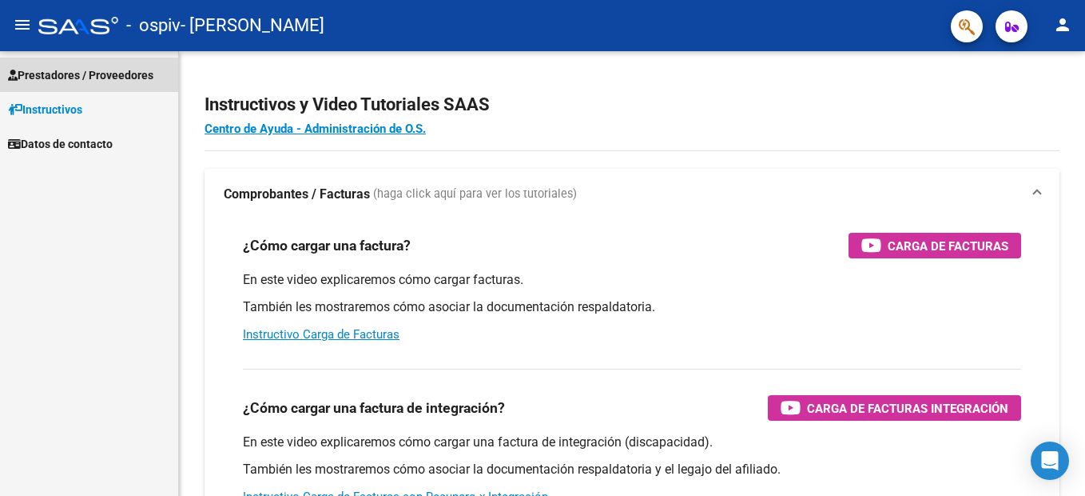
click at [66, 78] on span "Prestadores / Proveedores" at bounding box center [80, 75] width 145 height 18
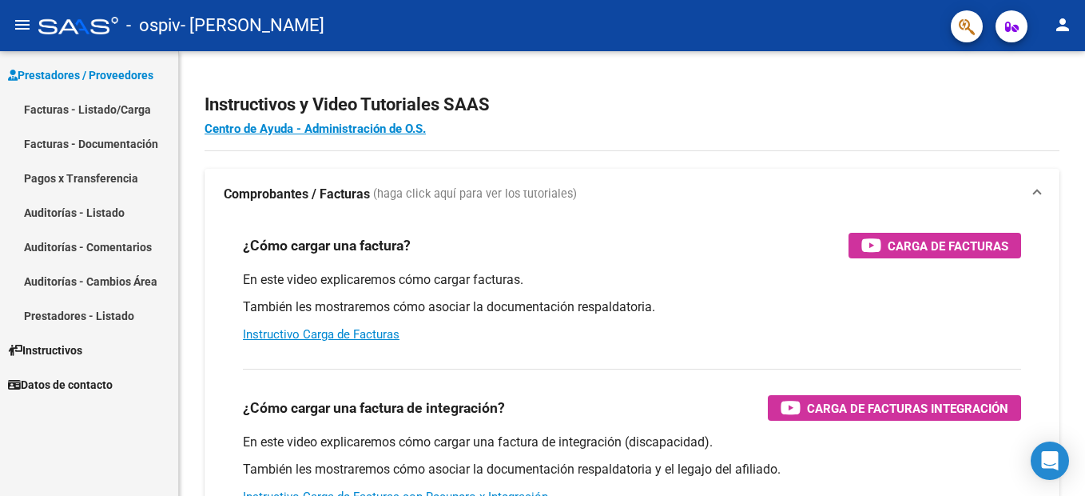
click at [94, 116] on link "Facturas - Listado/Carga" at bounding box center [89, 109] width 178 height 34
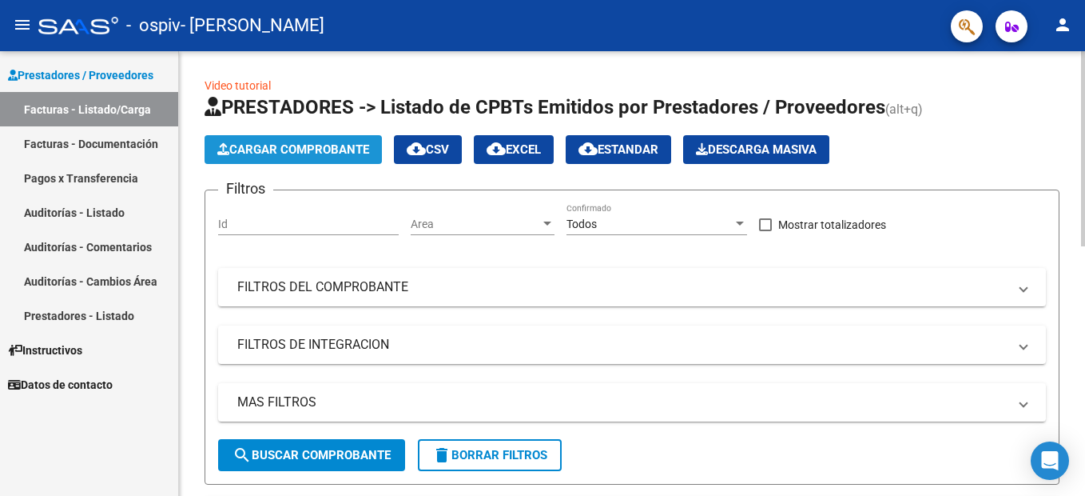
click at [290, 149] on span "Cargar Comprobante" at bounding box center [293, 149] width 152 height 14
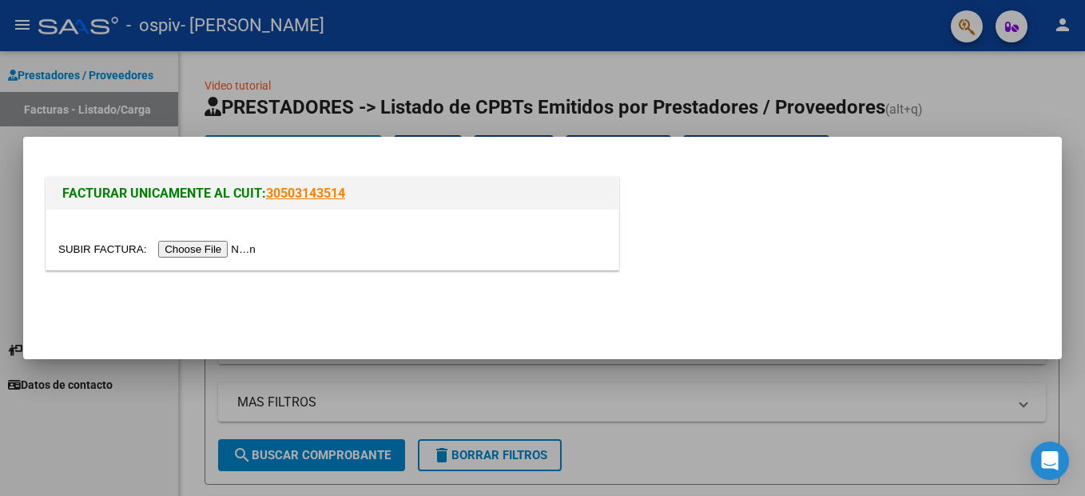
click at [201, 253] on input "file" at bounding box center [159, 249] width 202 height 17
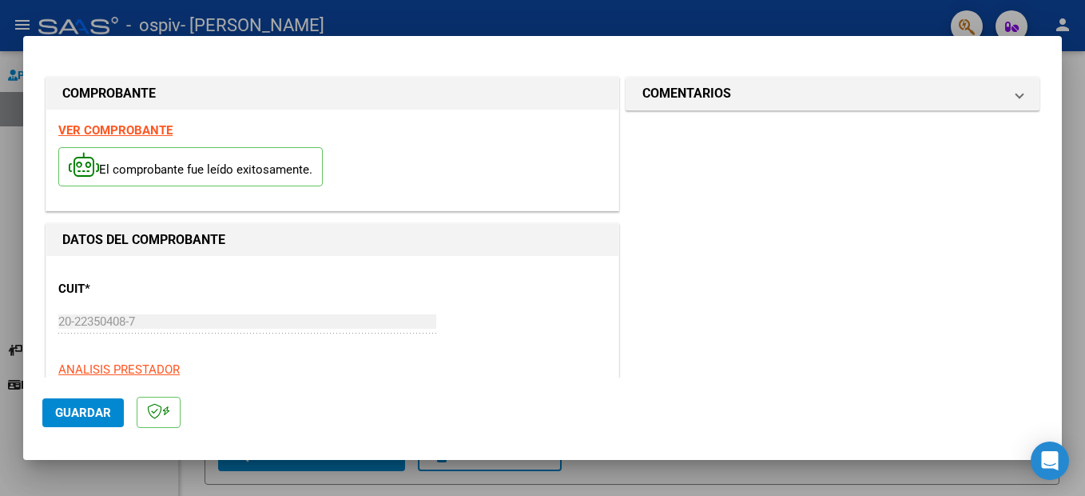
scroll to position [240, 0]
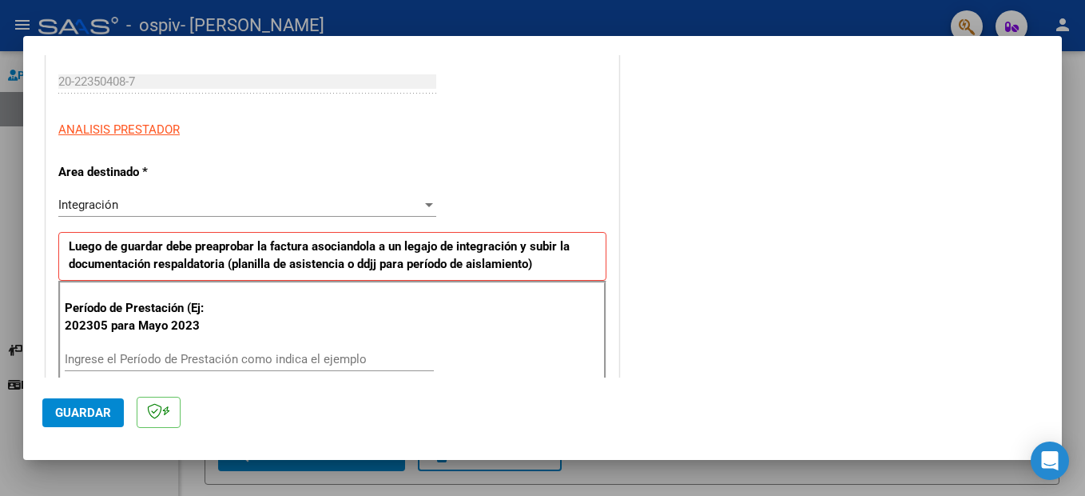
click at [141, 364] on input "Ingrese el Período de Prestación como indica el ejemplo" at bounding box center [249, 359] width 369 height 14
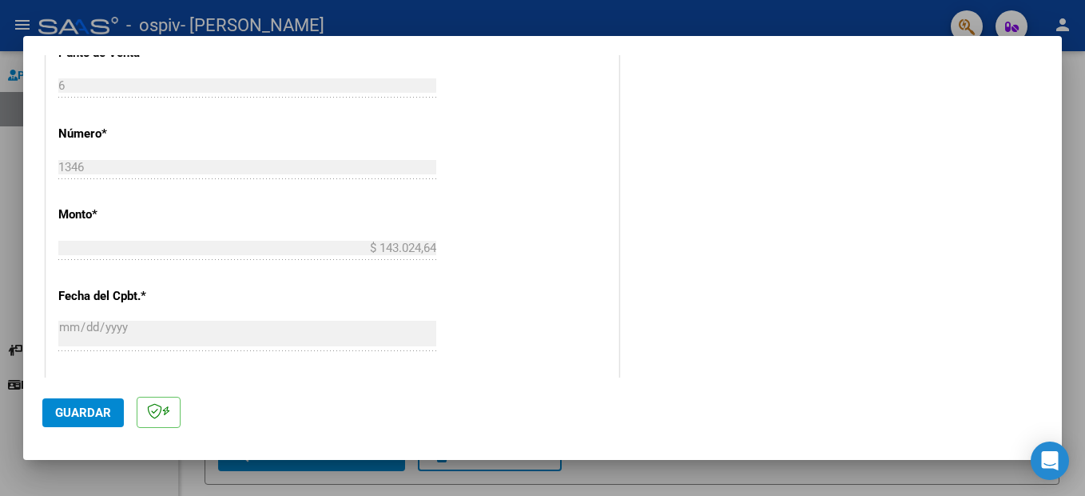
scroll to position [719, 0]
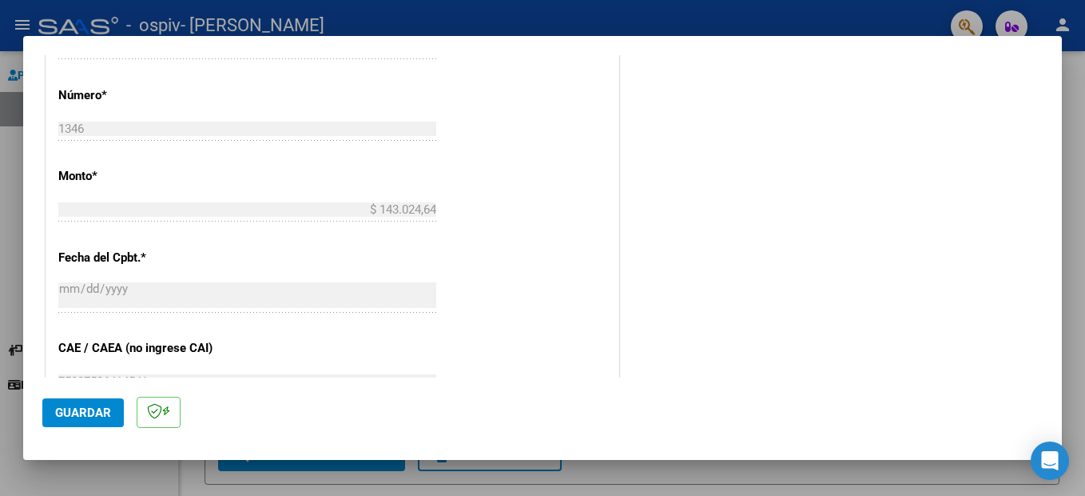
type input "202507"
click at [78, 407] on span "Guardar" at bounding box center [83, 412] width 56 height 14
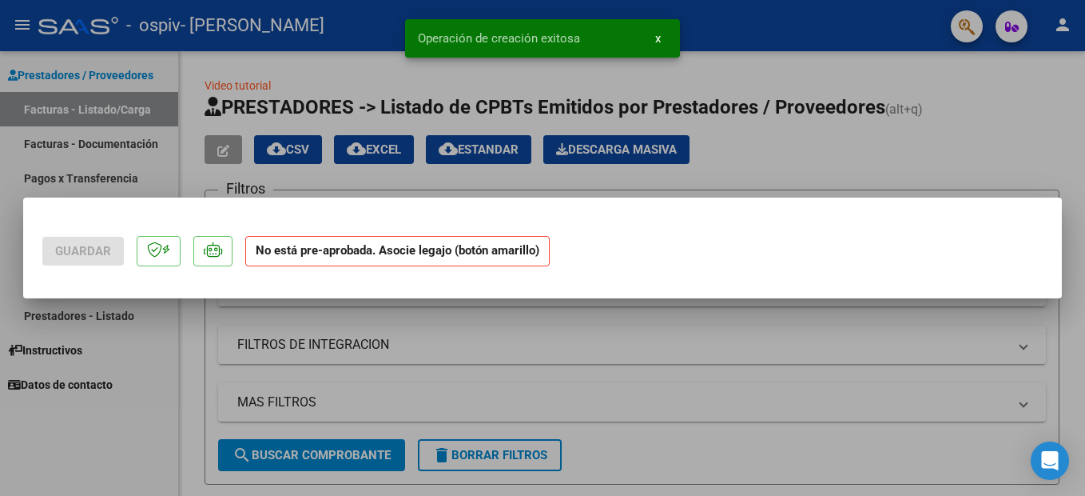
scroll to position [0, 0]
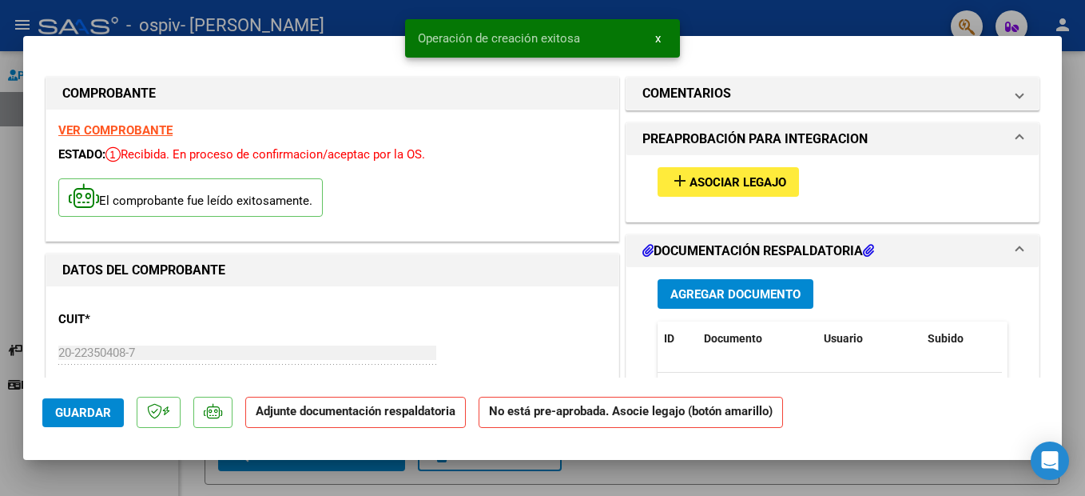
click at [732, 185] on span "Asociar Legajo" at bounding box center [738, 182] width 97 height 14
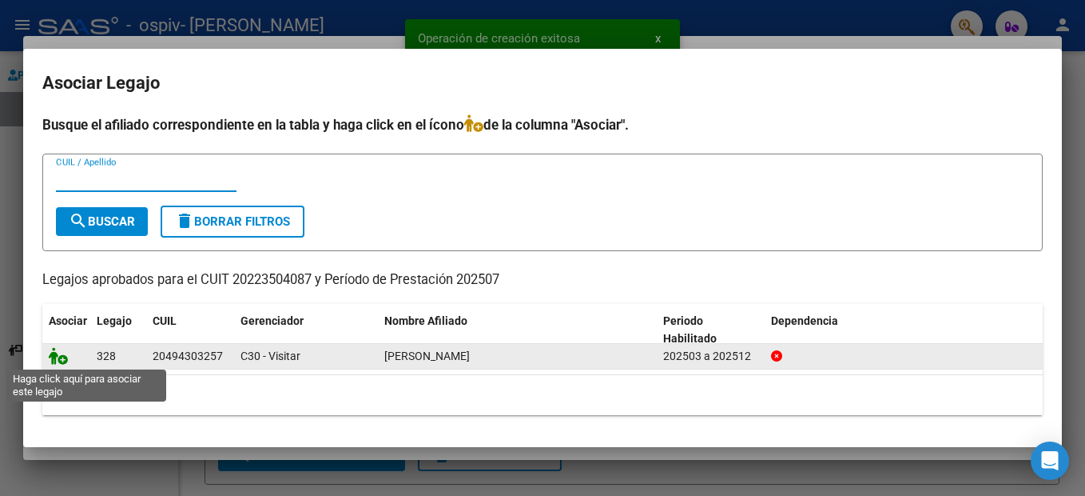
click at [61, 356] on icon at bounding box center [58, 356] width 19 height 18
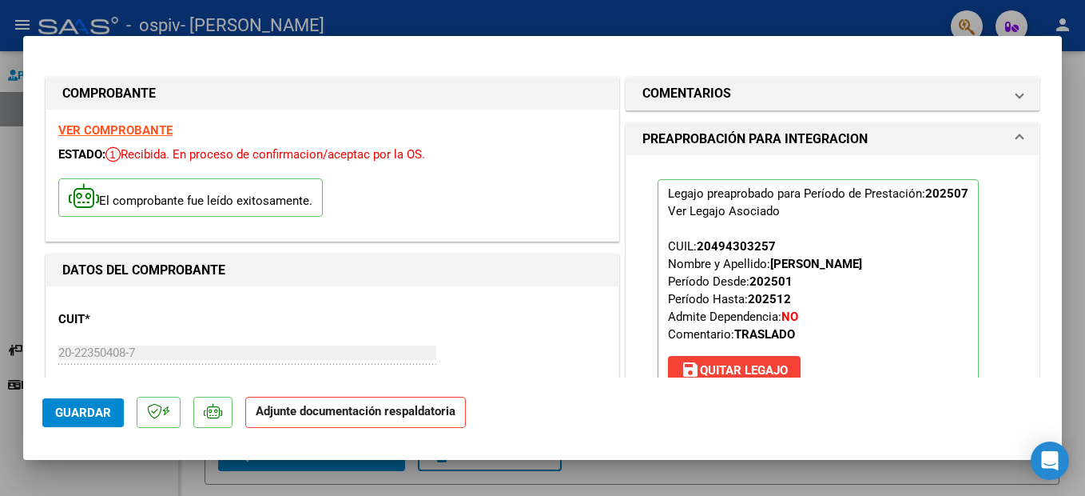
scroll to position [320, 0]
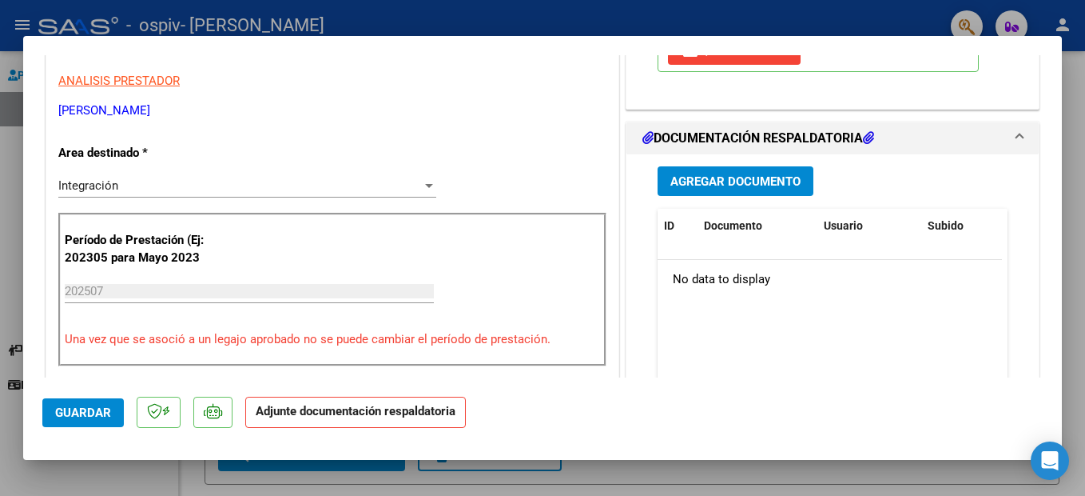
click at [735, 185] on span "Agregar Documento" at bounding box center [736, 181] width 130 height 14
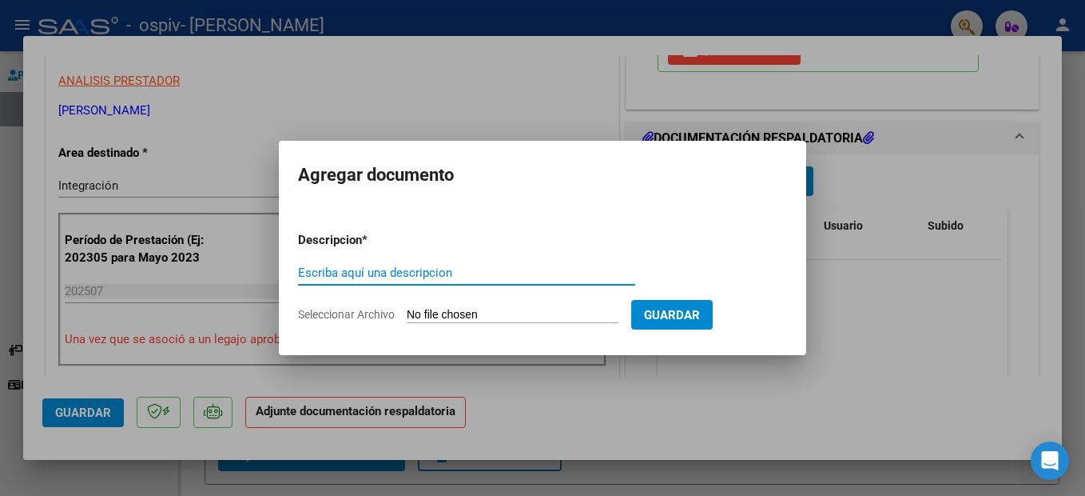
click at [375, 274] on input "Escriba aquí una descripcion" at bounding box center [466, 272] width 337 height 14
type input "asistencia [PERSON_NAME]"
click at [467, 311] on input "Seleccionar Archivo" at bounding box center [513, 315] width 212 height 15
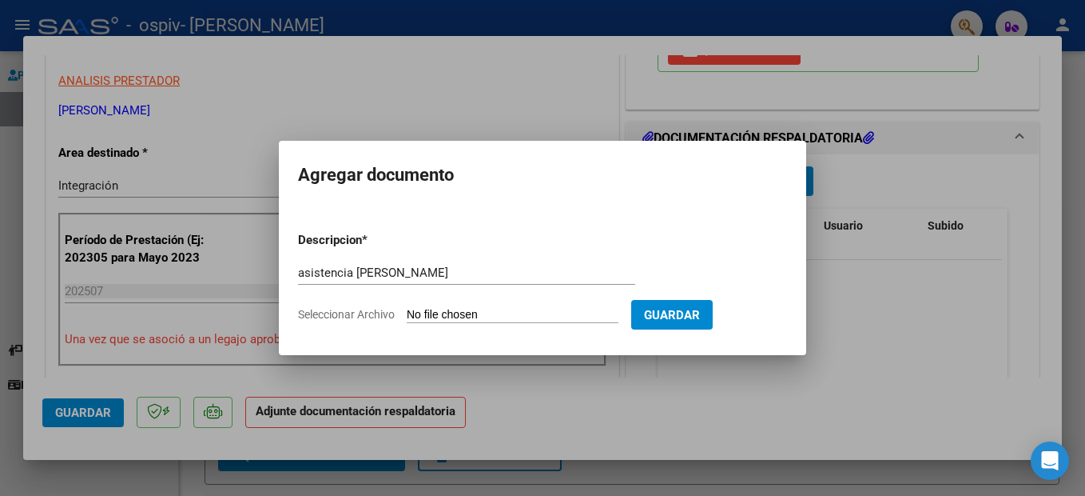
type input "C:\fakepath\asistencia Figola Julio.pdf"
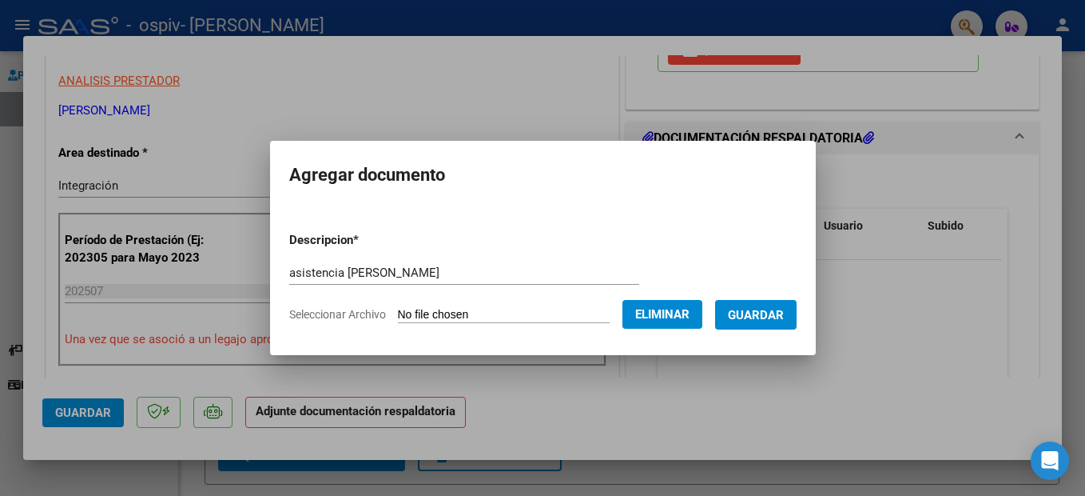
click at [779, 313] on span "Guardar" at bounding box center [756, 315] width 56 height 14
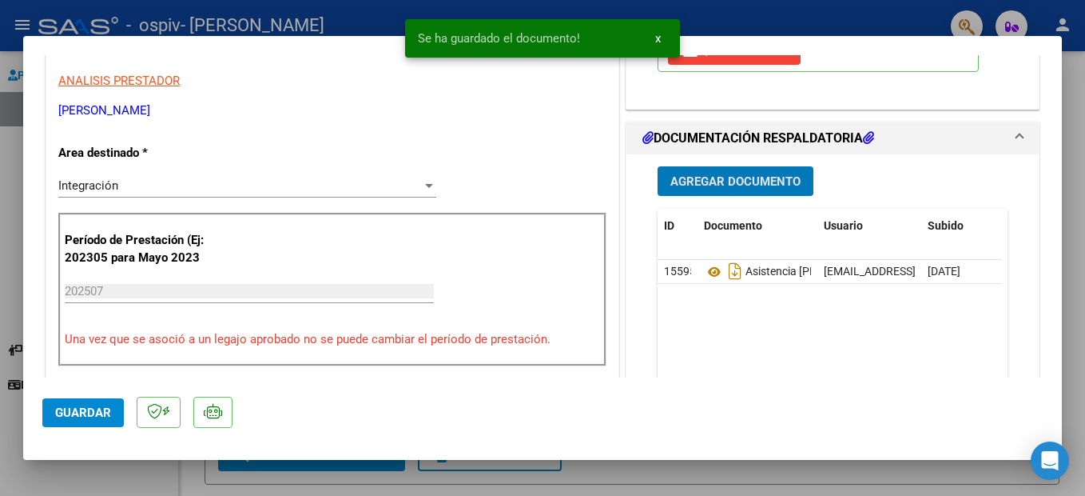
click at [752, 182] on span "Agregar Documento" at bounding box center [736, 181] width 130 height 14
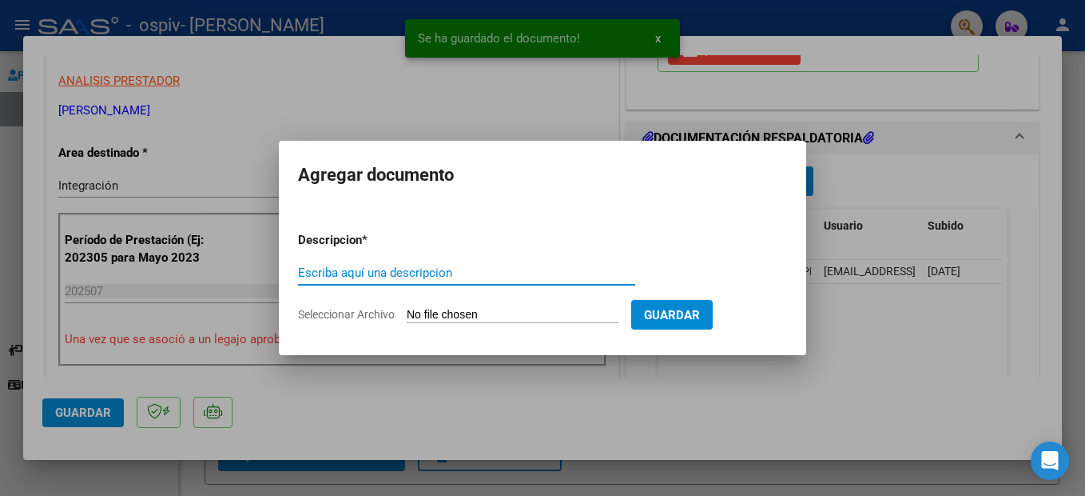
click at [392, 277] on input "Escriba aquí una descripcion" at bounding box center [466, 272] width 337 height 14
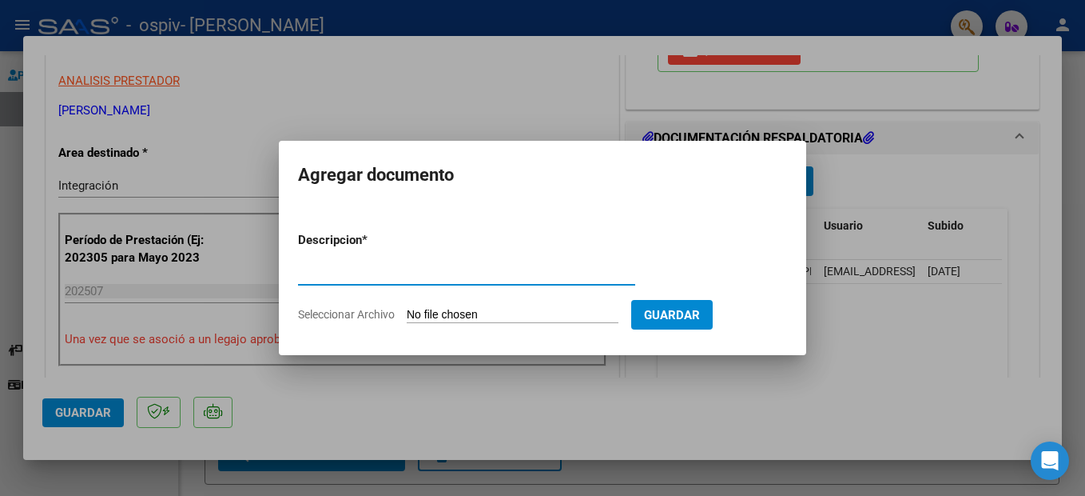
type input "autorización figola 2025"
click at [429, 315] on input "Seleccionar Archivo" at bounding box center [513, 315] width 212 height 15
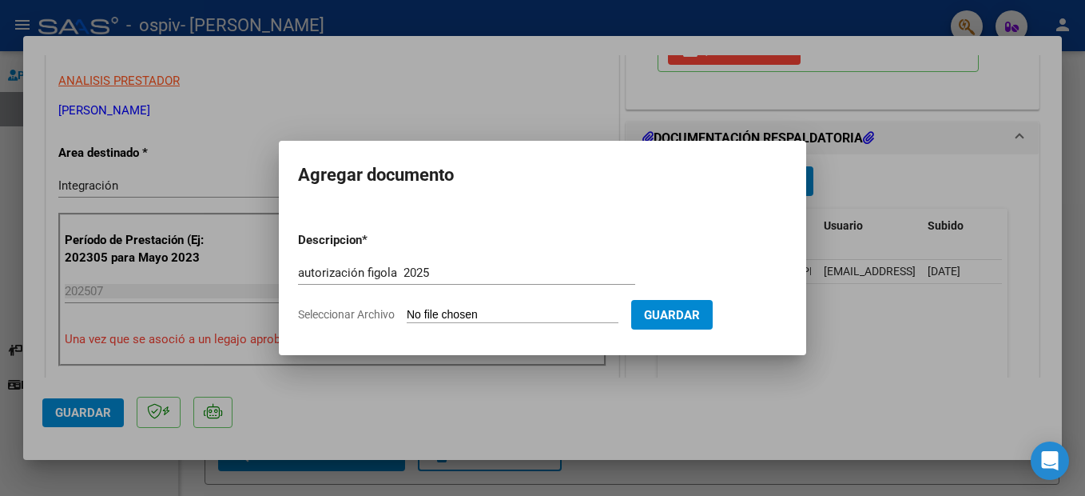
type input "C:\fakepath\autorización [PERSON_NAME] TRASLADO ESCUELA.pdf"
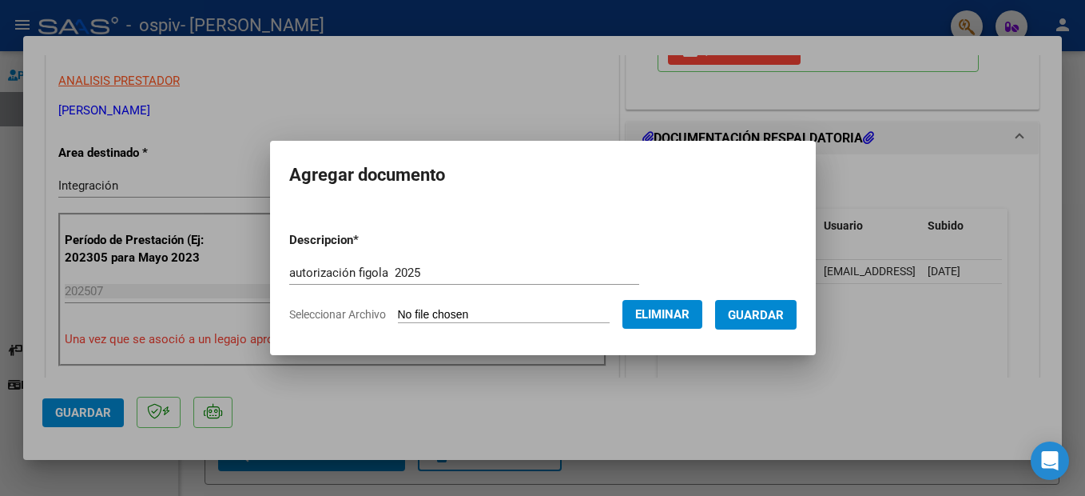
click at [775, 313] on span "Guardar" at bounding box center [756, 315] width 56 height 14
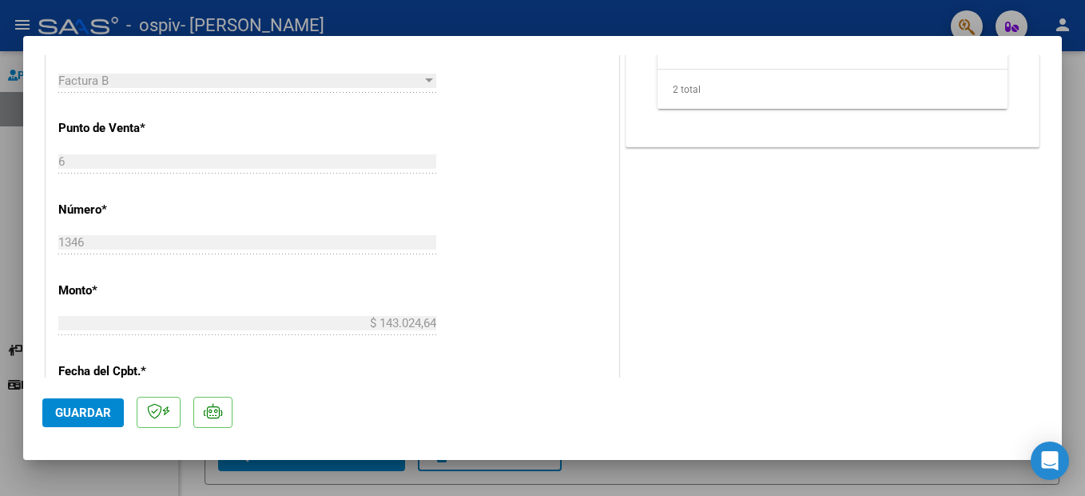
scroll to position [639, 0]
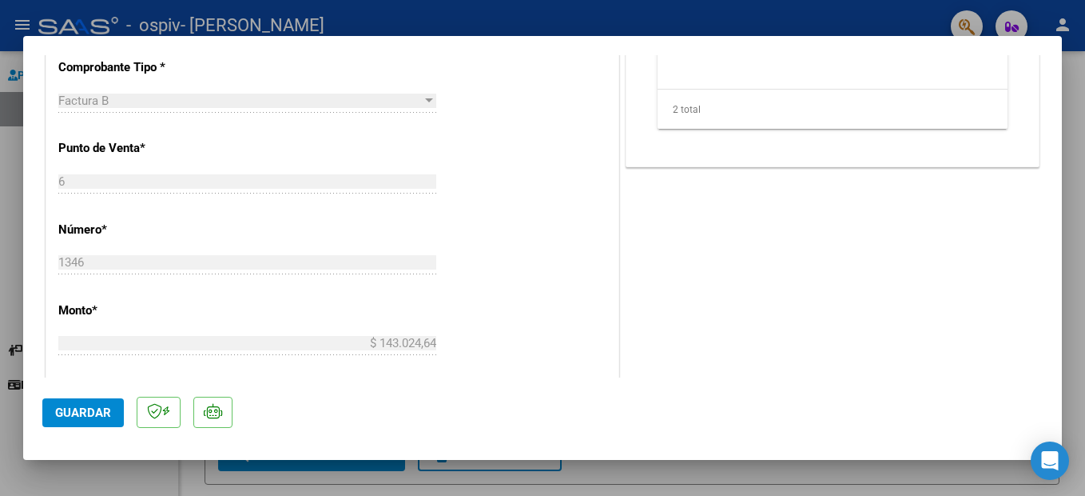
click at [77, 419] on span "Guardar" at bounding box center [83, 412] width 56 height 14
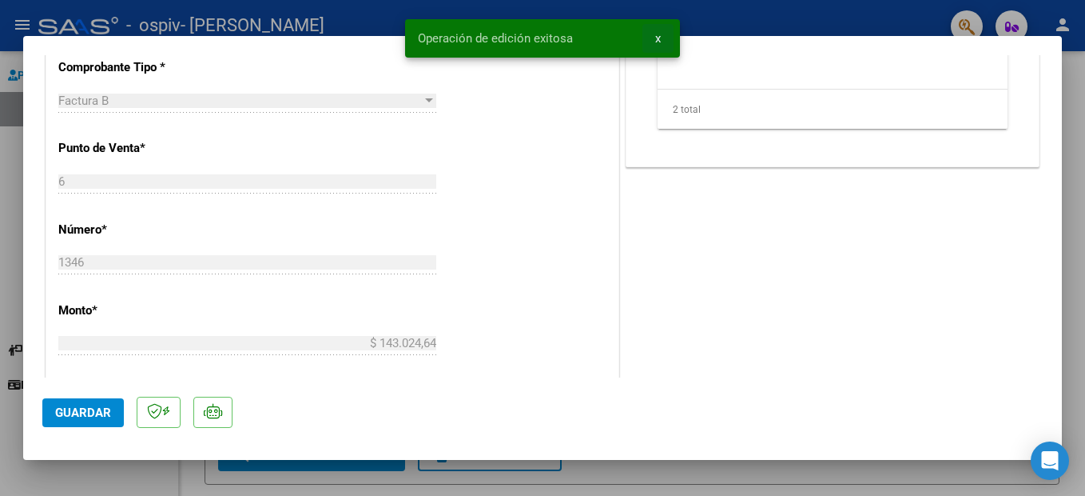
click at [657, 42] on span "x" at bounding box center [658, 38] width 6 height 14
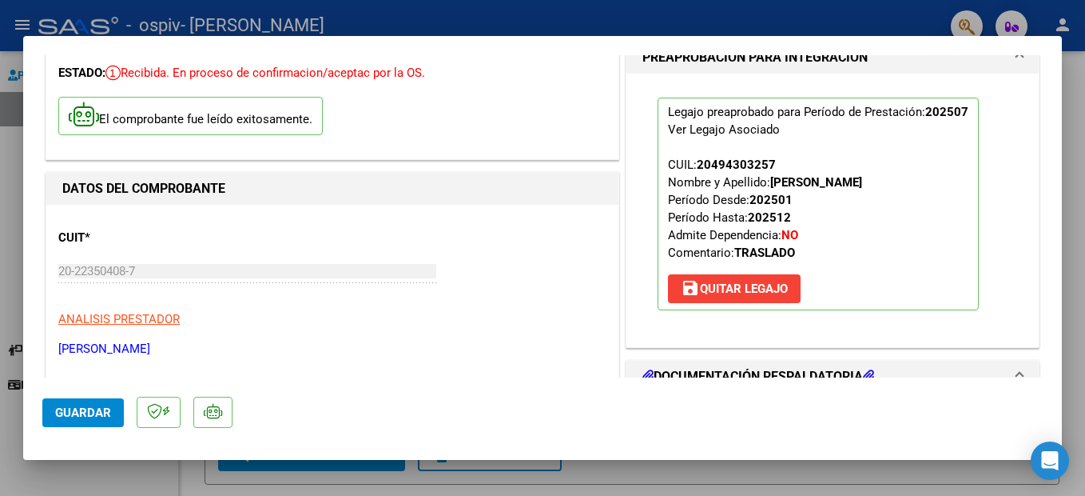
scroll to position [80, 0]
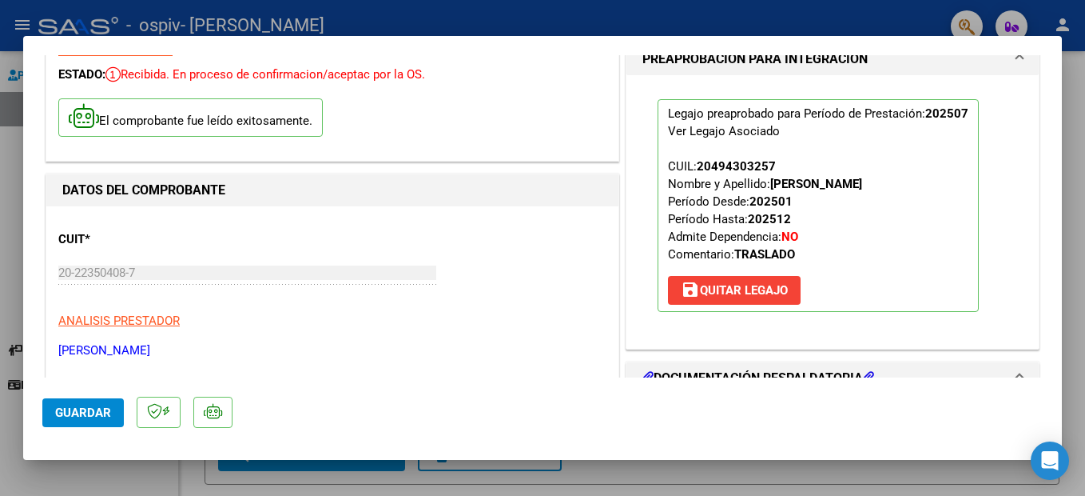
click at [662, 22] on div at bounding box center [542, 248] width 1085 height 496
type input "$ 0,00"
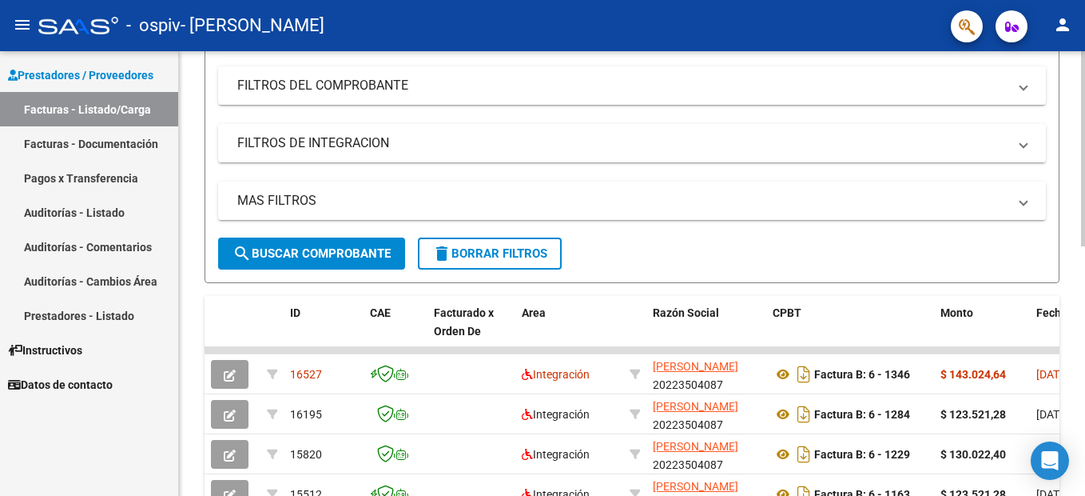
scroll to position [320, 0]
